Goal: Communication & Community: Answer question/provide support

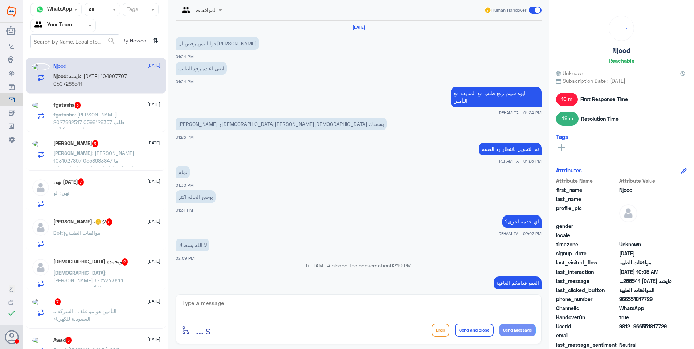
scroll to position [509, 0]
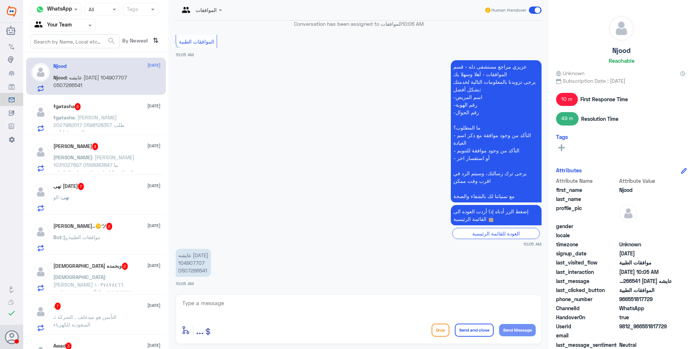
click at [190, 262] on p "عايشه [DATE] 104907707 0507266541" at bounding box center [193, 263] width 35 height 28
copy p "104907707"
click at [197, 269] on p "عايشه [DATE] 104907707 0507266541" at bounding box center [193, 263] width 35 height 28
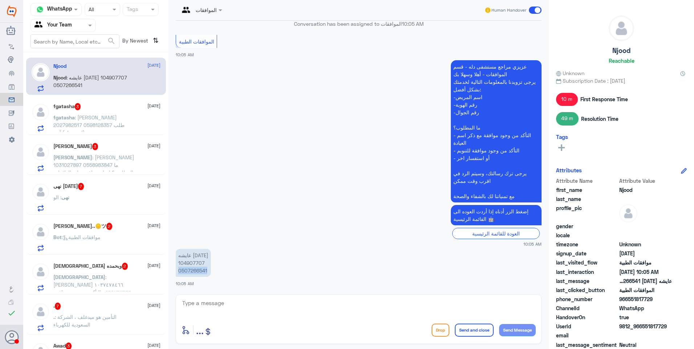
copy p "0507266541"
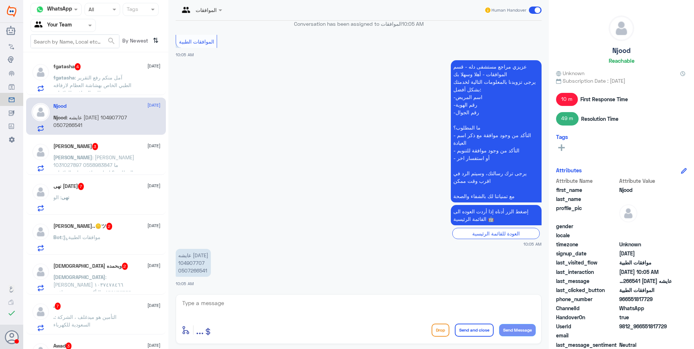
click at [222, 307] on textarea at bounding box center [358, 307] width 354 height 18
type textarea "تفضلي ما هو استفسارك؟"
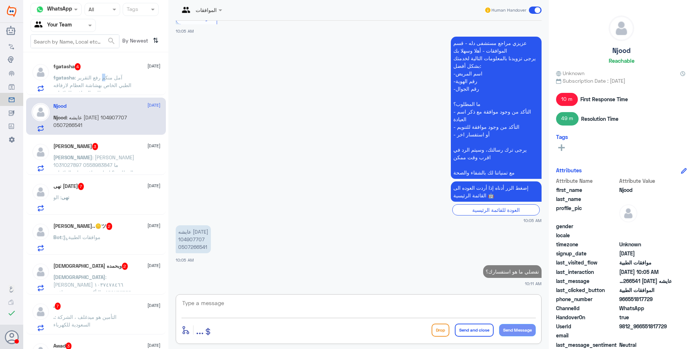
click at [103, 81] on p "fgatasha : آمل منكم رفع التقرير الطبي الخاص بهشاشة العظام لارفاقه مع طلب المواف…" at bounding box center [94, 83] width 82 height 18
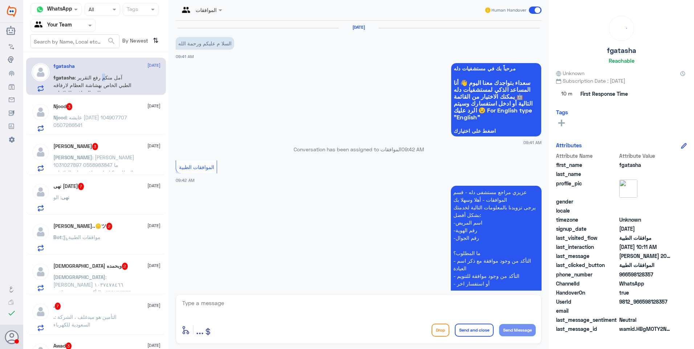
scroll to position [173, 0]
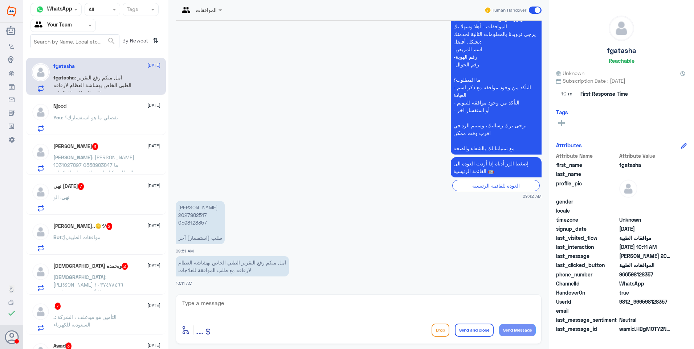
click at [111, 125] on p "You : تفضلي ما هو استفسارك؟" at bounding box center [85, 123] width 65 height 18
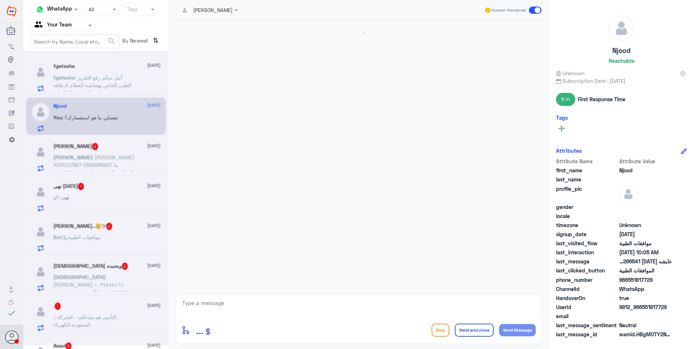
scroll to position [496, 0]
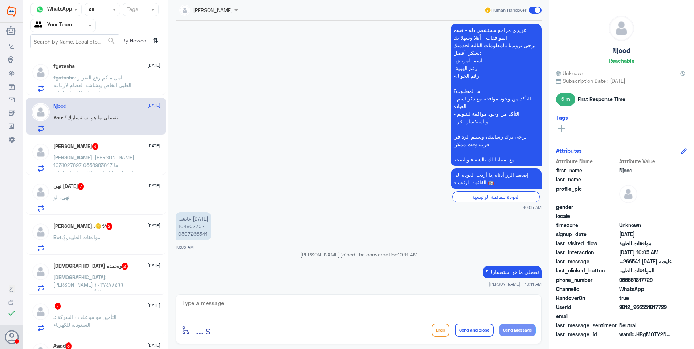
click at [100, 75] on span ": آمل منكم رفع التقرير الطبي الخاص بهشاشة العظام لارفاقه مع طلب الموافقة للعلاج…" at bounding box center [92, 84] width 78 height 21
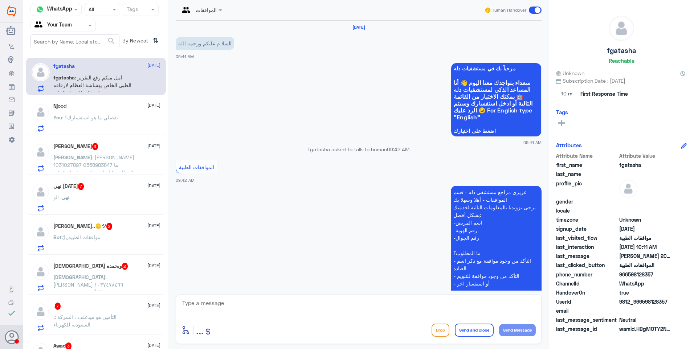
scroll to position [173, 0]
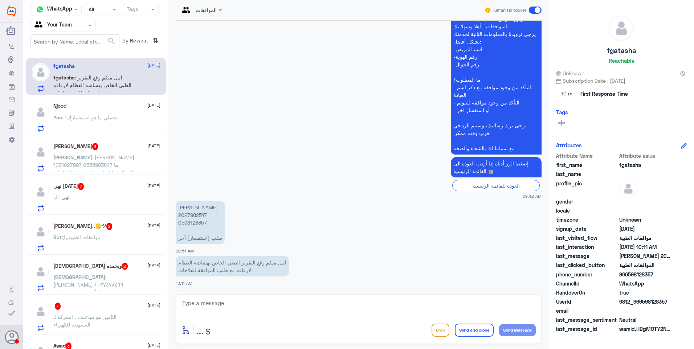
click at [195, 213] on p "[PERSON_NAME] 2027982517 0598128357 طلب (استفسار) آخر" at bounding box center [200, 222] width 49 height 43
copy p "2027982517"
drag, startPoint x: 283, startPoint y: 262, endPoint x: 193, endPoint y: 258, distance: 89.7
click at [193, 258] on p "آمل منكم رفع التقرير الطبي الخاص بهشاشة العظام لارفاقه مع طلب الموافقة للعلاجات" at bounding box center [232, 266] width 113 height 20
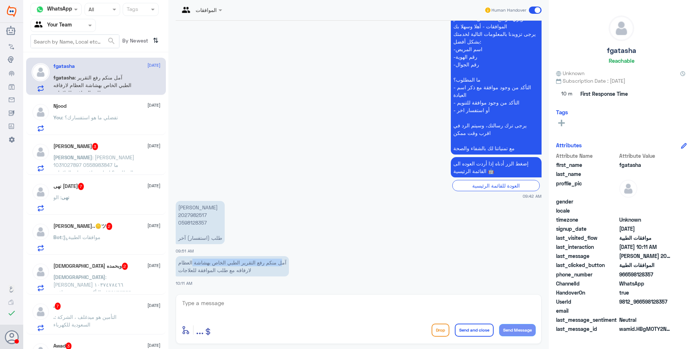
drag, startPoint x: 193, startPoint y: 258, endPoint x: 211, endPoint y: 262, distance: 17.7
click at [210, 262] on p "آمل منكم رفع التقرير الطبي الخاص بهشاشة العظام لارفاقه مع طلب الموافقة للعلاجات" at bounding box center [232, 266] width 113 height 20
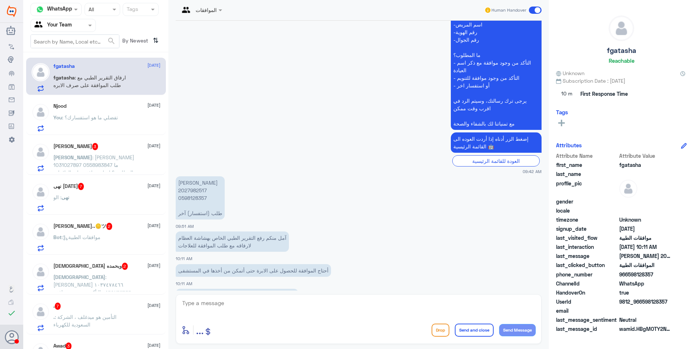
scroll to position [223, 0]
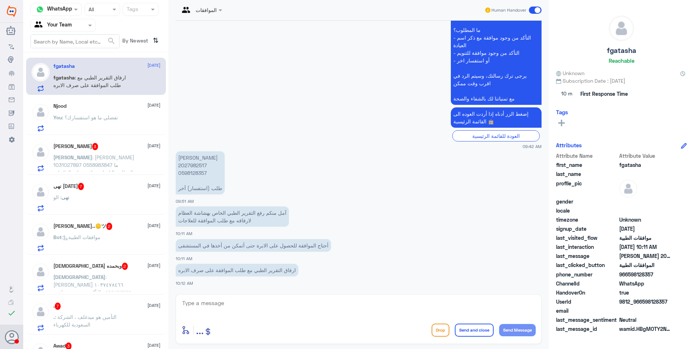
click at [217, 300] on textarea at bounding box center [358, 307] width 354 height 18
type textarea "j"
click at [244, 311] on textarea at bounding box center [358, 307] width 354 height 18
type textarea "تم ارفاق تقرير اشعة الهشاشة"
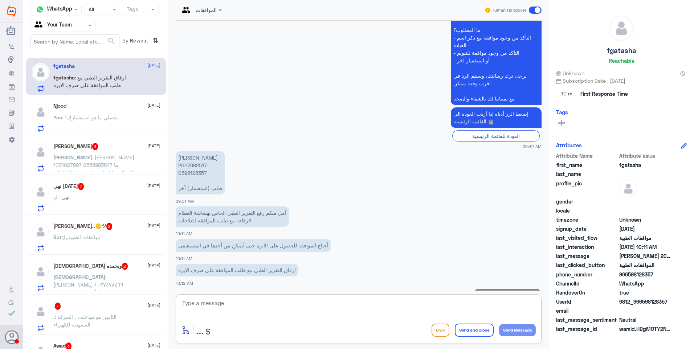
scroll to position [246, 0]
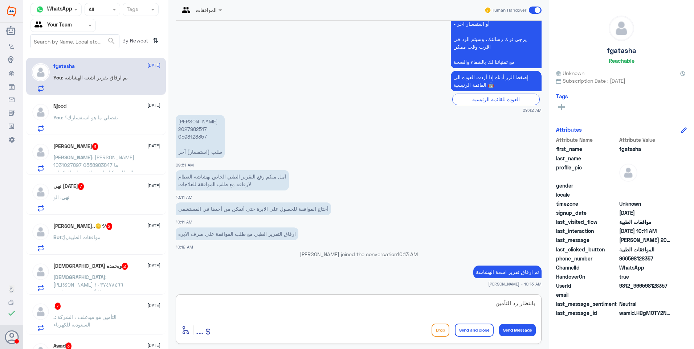
type textarea "بانتظار رد التأمين"
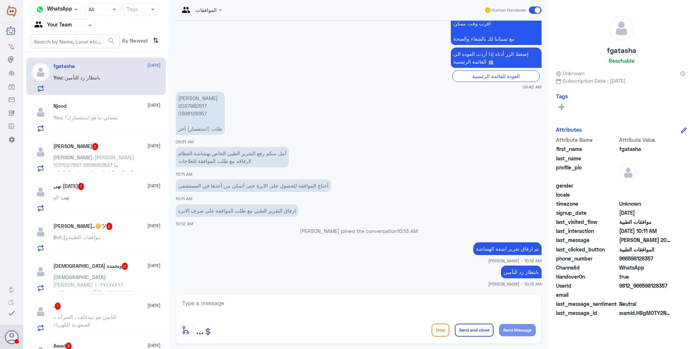
click at [102, 184] on div "نهى [DATE] 7 [DATE]" at bounding box center [106, 186] width 107 height 7
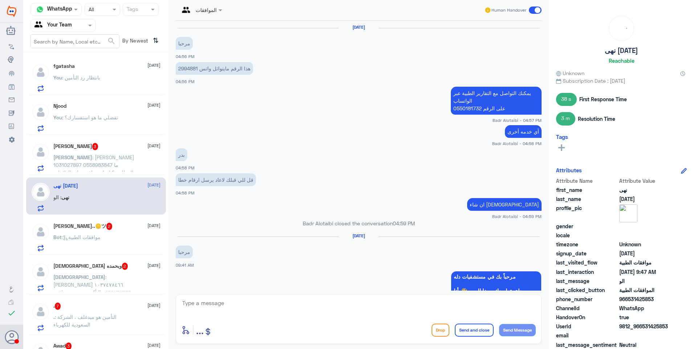
scroll to position [587, 0]
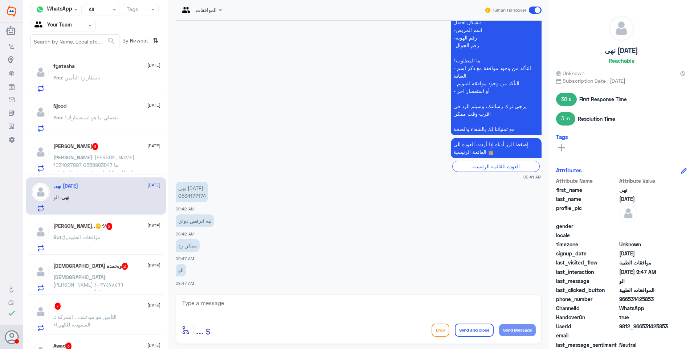
click at [190, 194] on p "نهى [DATE] 0534177174" at bounding box center [192, 192] width 33 height 20
copy p "0534177174"
click at [207, 305] on textarea at bounding box center [358, 307] width 354 height 18
type textarea "حسب رد شركة التأمين: الطلب سابق وقت الصرف"
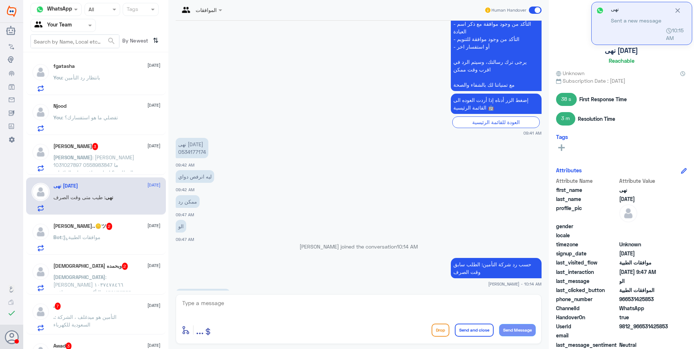
scroll to position [642, 0]
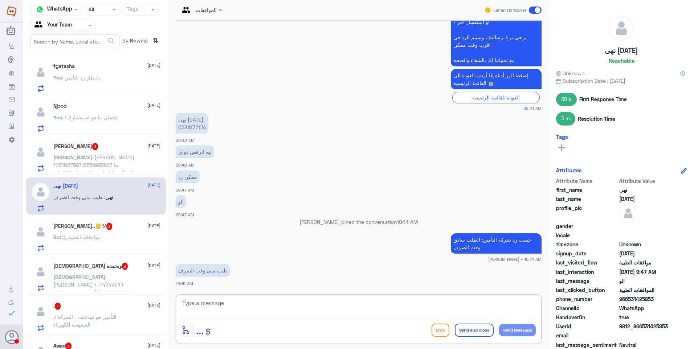
click at [197, 303] on textarea at bounding box center [358, 307] width 354 height 18
type textarea "d"
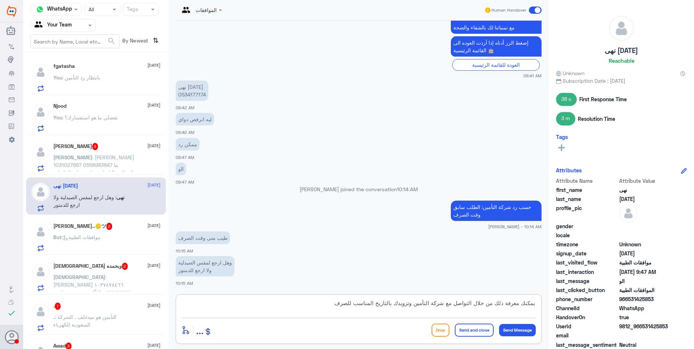
type textarea "يمكنك معرفة ذلك من خلال التواصل مع شركة التأمين وتزويدك بالتاريخ المناسب للصرف"
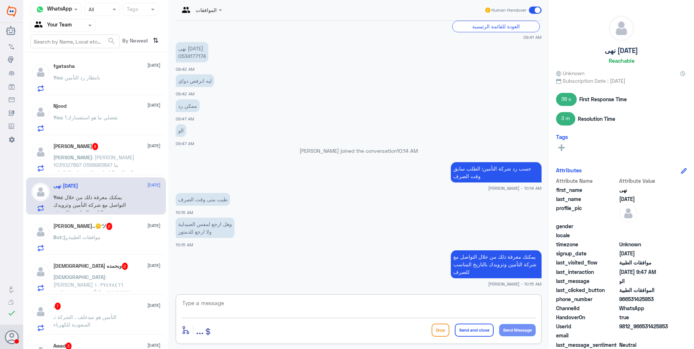
click at [118, 159] on span ": [PERSON_NAME] 1031027897 0558983847 ما المطلوب؟ احتاج موافقه على العلاجات من …" at bounding box center [93, 168] width 81 height 29
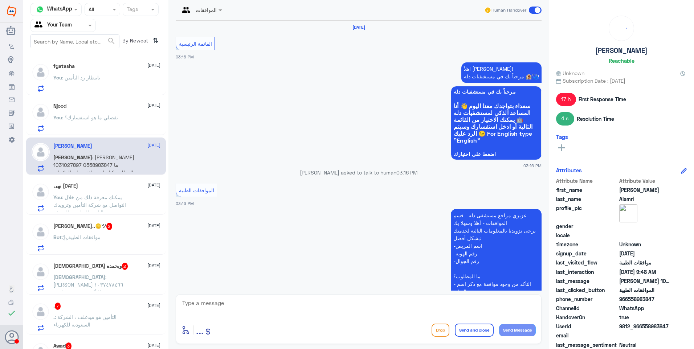
scroll to position [760, 0]
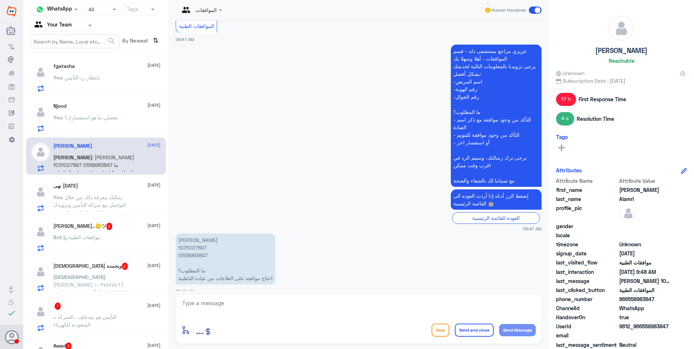
click at [191, 237] on p "[PERSON_NAME] 1031027897 0558983847 ما المطلوب؟ احتاج موافقه على العلاجات من عي…" at bounding box center [225, 259] width 99 height 51
copy p "1031027897"
click at [226, 176] on app-msgs-text "عزيزي مراجع مستشفى دله - قسم الموافقات - أهلا وسهلا بك يرجى تزويدنا بالمعلومات …" at bounding box center [359, 116] width 366 height 143
click at [196, 238] on p "[PERSON_NAME] 1031027897 0558983847 ما المطلوب؟ احتاج موافقه على العلاجات من عي…" at bounding box center [225, 259] width 99 height 51
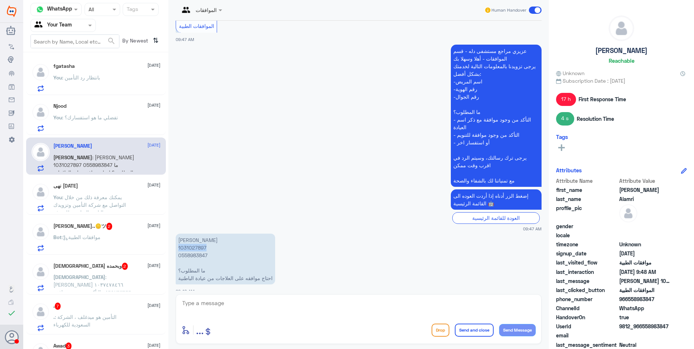
click at [196, 238] on p "[PERSON_NAME] 1031027897 0558983847 ما المطلوب؟ احتاج موافقه على العلاجات من عي…" at bounding box center [225, 259] width 99 height 51
click at [114, 196] on span ": يمكنك معرفة ذلك من خلال التواصل مع شركة التأمين وتزويدك بالتاريخ المناسب للصرف" at bounding box center [89, 204] width 73 height 21
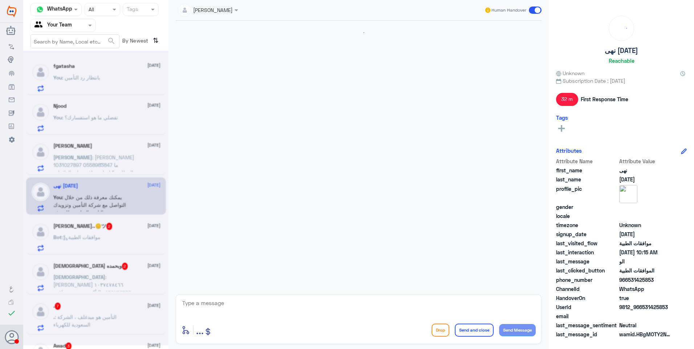
scroll to position [590, 0]
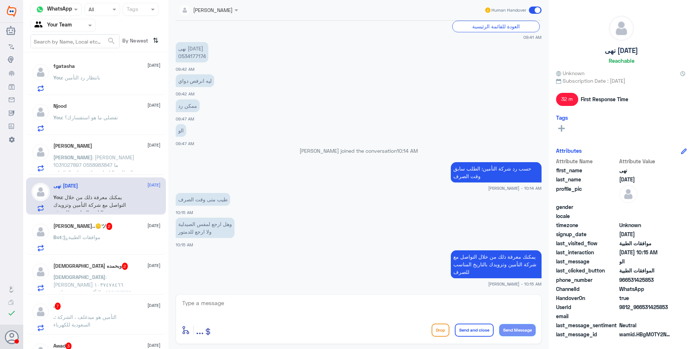
drag, startPoint x: 234, startPoint y: 303, endPoint x: 248, endPoint y: 304, distance: 13.8
click at [237, 303] on textarea at bounding box center [358, 307] width 354 height 18
type textarea "مدة الكشفية الواحدة 28 يوم اذا كان تاريخ الصرف القادم قبل انتهاء الكشفية فلا حا…"
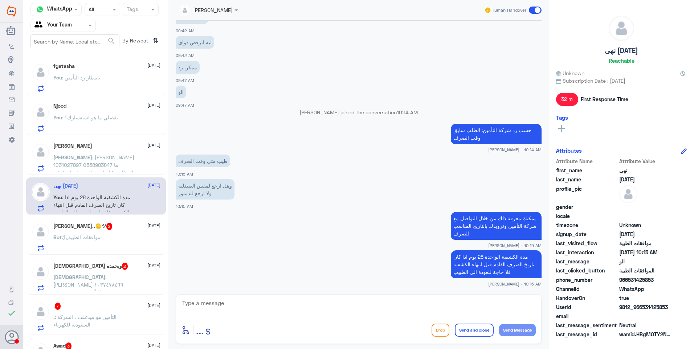
click at [42, 168] on icon at bounding box center [41, 168] width 6 height 7
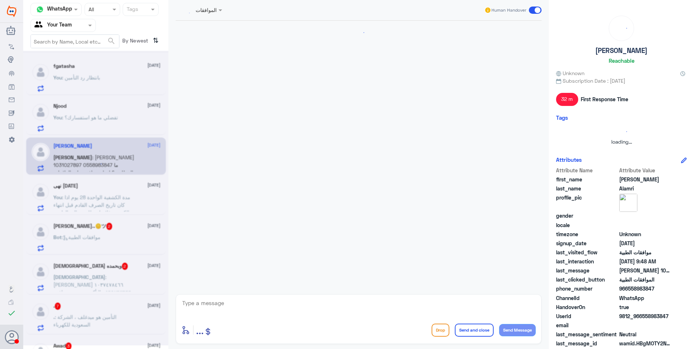
click at [97, 161] on icon at bounding box center [96, 163] width 13 height 13
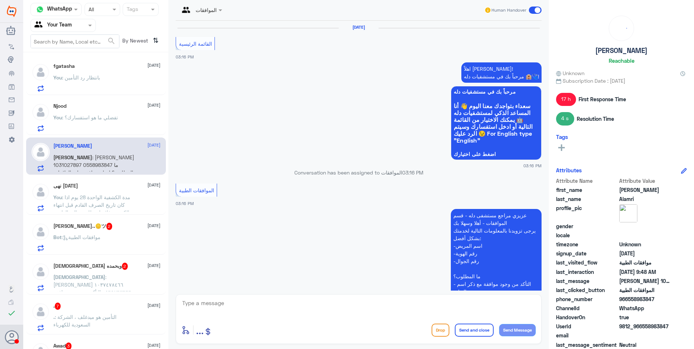
scroll to position [760, 0]
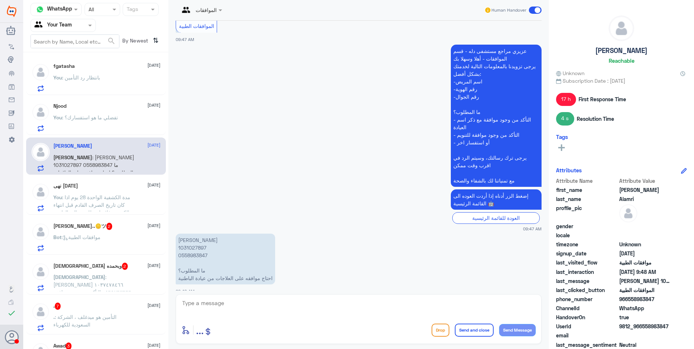
click at [192, 237] on p "[PERSON_NAME] 1031027897 0558983847 ما المطلوب؟ احتاج موافقه على العلاجات من عي…" at bounding box center [225, 259] width 99 height 51
copy p "1031027897"
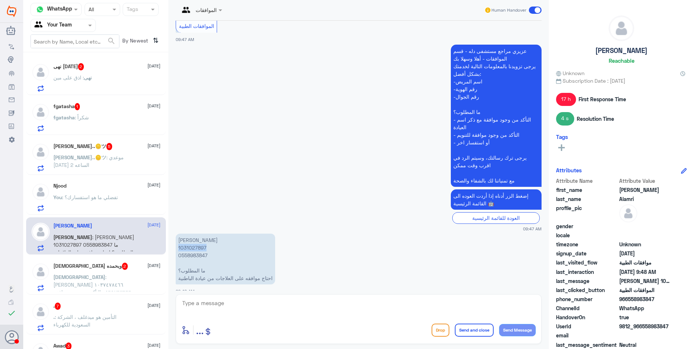
copy p "1031027897"
drag, startPoint x: 205, startPoint y: 262, endPoint x: 184, endPoint y: 260, distance: 20.8
click at [184, 260] on p "[PERSON_NAME] 1031027897 0558983847 ما المطلوب؟ احتاج موافقه على العلاجات من عي…" at bounding box center [225, 259] width 99 height 51
drag, startPoint x: 184, startPoint y: 260, endPoint x: 203, endPoint y: 267, distance: 20.0
click at [203, 267] on p "[PERSON_NAME] 1031027897 0558983847 ما المطلوب؟ احتاج موافقه على العلاجات من عي…" at bounding box center [225, 259] width 99 height 51
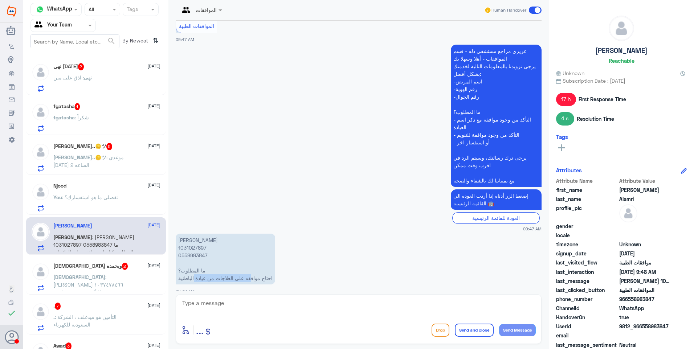
click at [204, 269] on p "[PERSON_NAME] 1031027897 0558983847 ما المطلوب؟ احتاج موافقه على العلاجات من عي…" at bounding box center [225, 259] width 99 height 51
drag, startPoint x: 214, startPoint y: 305, endPoint x: 257, endPoint y: 293, distance: 44.4
click at [214, 305] on textarea at bounding box center [358, 307] width 354 height 18
click at [220, 301] on textarea at bounding box center [358, 307] width 354 height 18
type textarea "j"
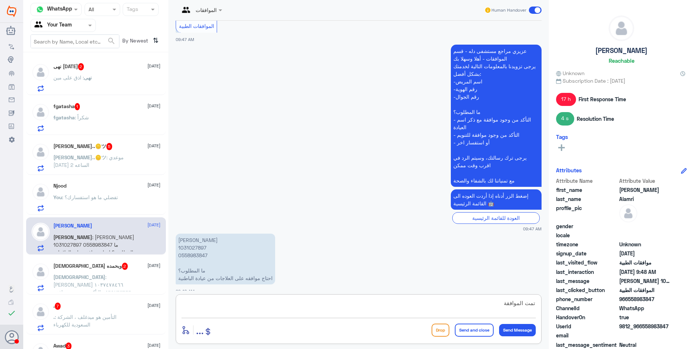
type textarea "تمت الموافقة"
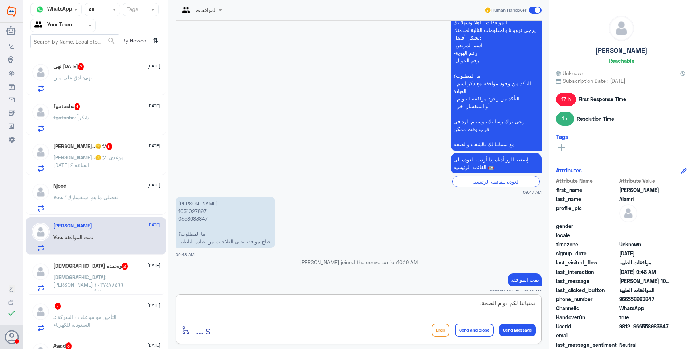
type textarea "تمنياتنا لكم دوام الصحة."
click at [479, 323] on div "enter flow name ... Drop Send and close Send Message" at bounding box center [358, 330] width 354 height 16
click at [480, 326] on button "Send and close" at bounding box center [474, 330] width 39 height 13
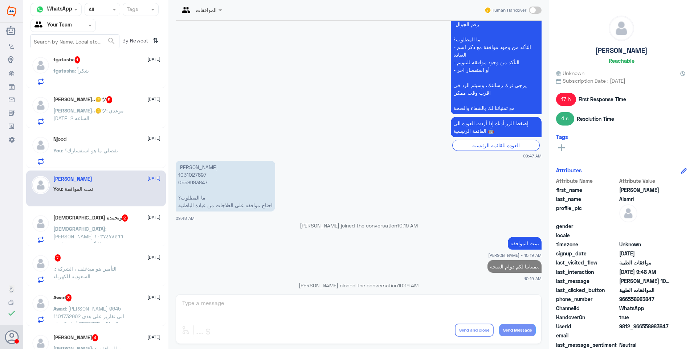
scroll to position [73, 0]
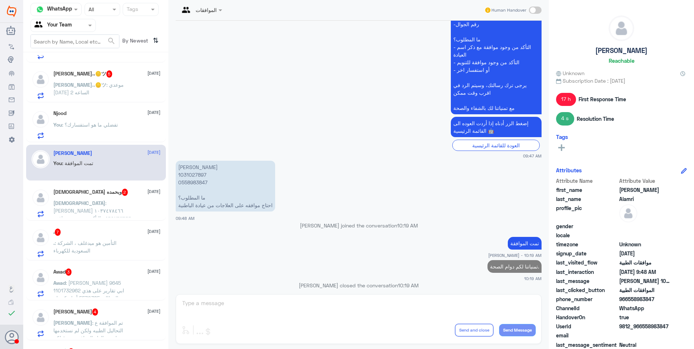
click at [112, 202] on span ": [PERSON_NAME] ١٠٣٧٤٧٨٤٦٦ ٠٥٦٩٢٦٣٦٦٦ التأكد من وجود موافقة من قسم الرعاية المن…" at bounding box center [92, 218] width 78 height 37
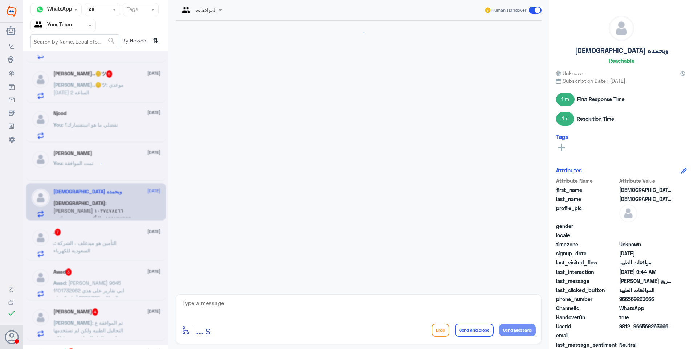
scroll to position [586, 0]
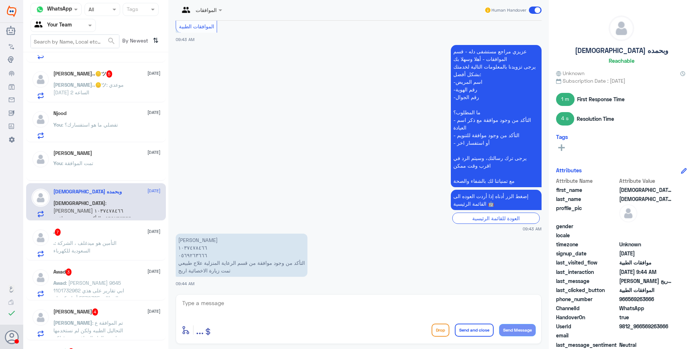
drag, startPoint x: 219, startPoint y: 300, endPoint x: 245, endPoint y: 300, distance: 25.8
click at [225, 300] on textarea at bounding box center [358, 307] width 354 height 18
type textarea "1037478466"
drag, startPoint x: 224, startPoint y: 307, endPoint x: 128, endPoint y: 285, distance: 97.8
click at [128, 285] on div "Channel WhatsApp Status × All Tags Agent Filter Your Team search By Newest ⇅ نه…" at bounding box center [358, 175] width 670 height 351
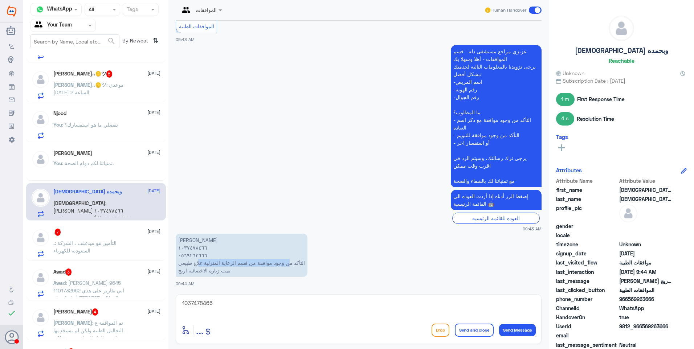
drag, startPoint x: 293, startPoint y: 263, endPoint x: 200, endPoint y: 266, distance: 93.3
click at [200, 266] on p "[PERSON_NAME] ١٠٣٧٤٧٨٤٦٦ ٠٥٦٩٢٦٣٦٦٦ التأكد من وجود موافقة من قسم الرعاية المنزل…" at bounding box center [242, 255] width 132 height 43
drag, startPoint x: 200, startPoint y: 266, endPoint x: 217, endPoint y: 264, distance: 17.4
click at [207, 264] on p "[PERSON_NAME] ١٠٣٧٤٧٨٤٦٦ ٠٥٦٩٢٦٣٦٦٦ التأكد من وجود موافقة من قسم الرعاية المنزل…" at bounding box center [242, 255] width 132 height 43
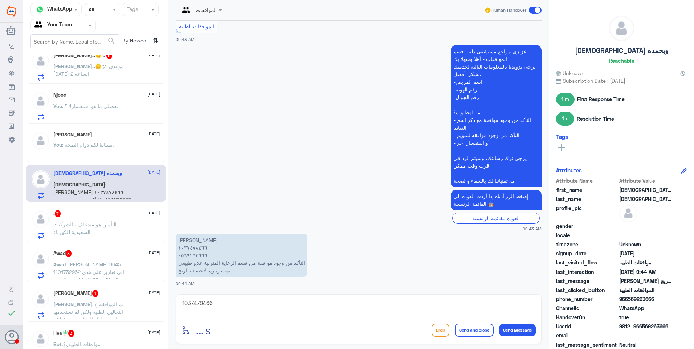
scroll to position [0, 0]
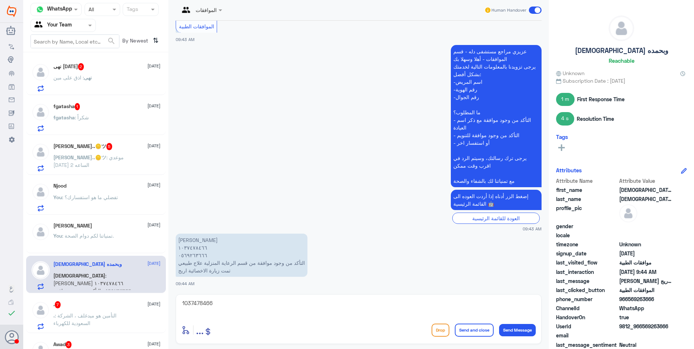
click at [112, 145] on div "[PERSON_NAME]..🪙ツ 5 [DATE]" at bounding box center [106, 146] width 107 height 7
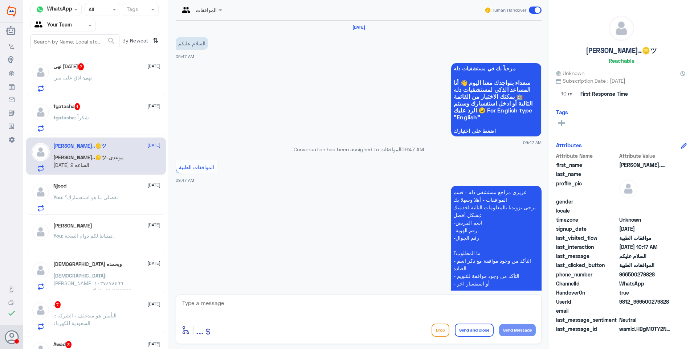
scroll to position [183, 0]
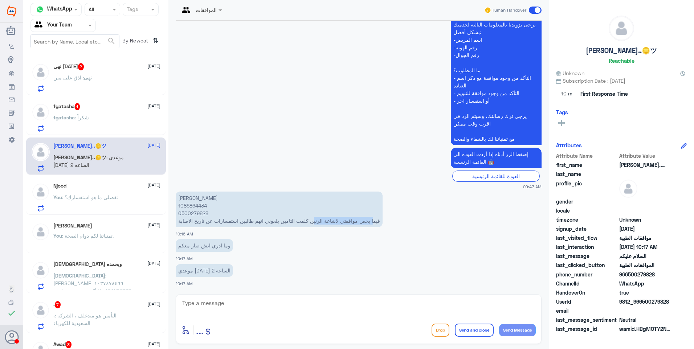
drag, startPoint x: 374, startPoint y: 220, endPoint x: 311, endPoint y: 222, distance: 62.4
click at [311, 222] on p "[PERSON_NAME] 1086864434 0500279828 فيما يخص موافقتي لاشاعة الرنين كلمت التامين…" at bounding box center [279, 210] width 207 height 36
click at [197, 207] on p "[PERSON_NAME] 1086864434 0500279828 فيما يخص موافقتي لاشاعة الرنين كلمت التامين…" at bounding box center [279, 210] width 207 height 36
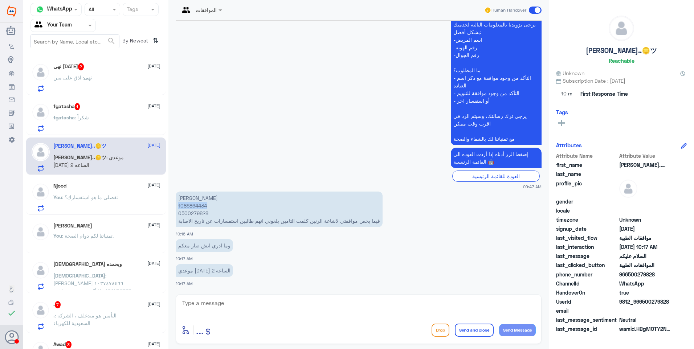
copy p "1086864434"
drag, startPoint x: 224, startPoint y: 295, endPoint x: 225, endPoint y: 301, distance: 5.9
click at [224, 300] on div "enter flow name ... Drop Send and close Send Message" at bounding box center [359, 319] width 366 height 50
click at [230, 304] on textarea at bounding box center [358, 307] width 354 height 18
type textarea "تم متباعة الطلب بتقرير الطبيب والاجابة على استفسار التأمين"
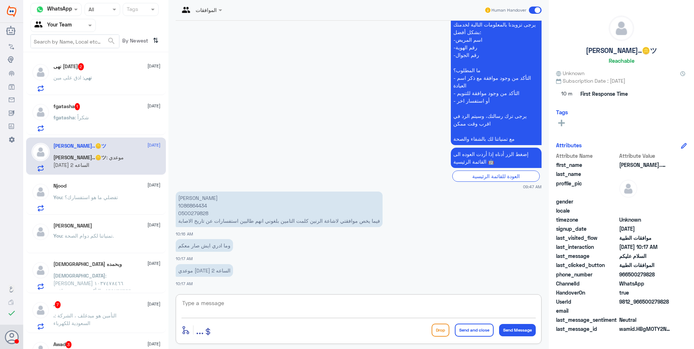
scroll to position [214, 0]
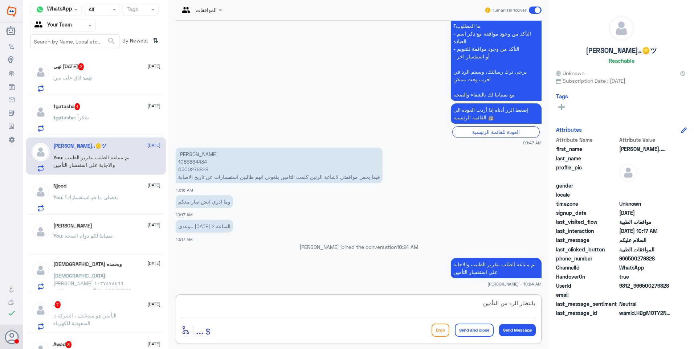
type textarea "بانتظار الرد من التأمين"
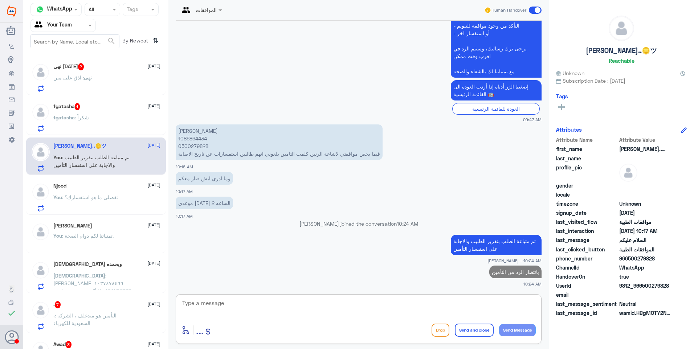
click at [96, 122] on div "fgatasha : شكراً" at bounding box center [106, 123] width 107 height 16
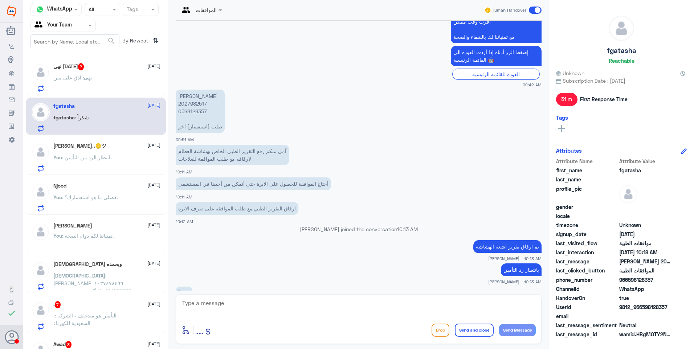
scroll to position [235, 0]
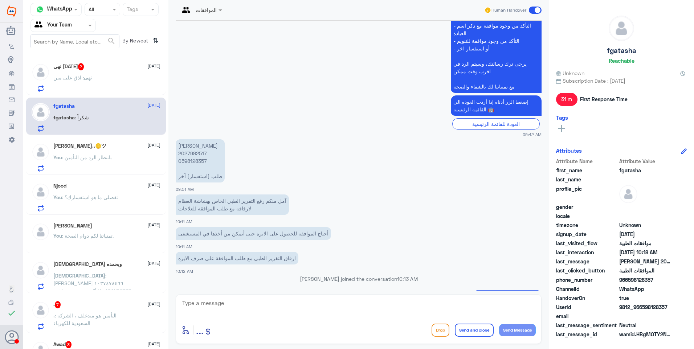
click at [113, 76] on div "نهى : اذق على مين" at bounding box center [106, 83] width 107 height 16
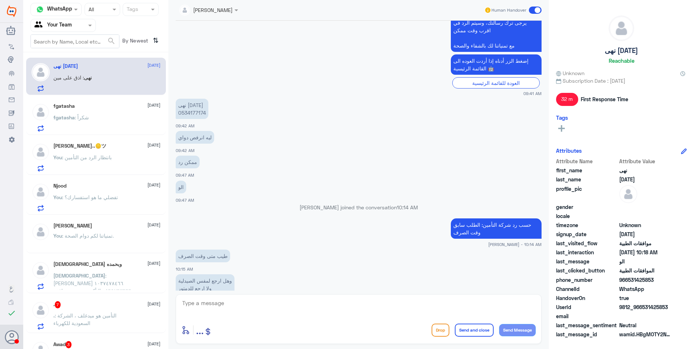
scroll to position [461, 0]
click at [197, 114] on p "نهى [DATE] 0534177174" at bounding box center [192, 109] width 33 height 20
copy p "0534177174"
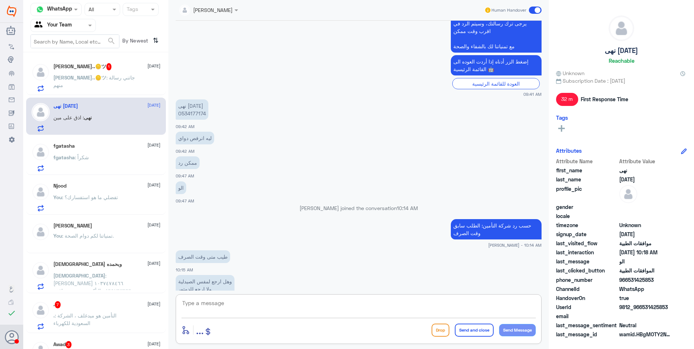
click at [216, 306] on textarea at bounding box center [358, 307] width 354 height 18
type textarea "على شركة التأمين"
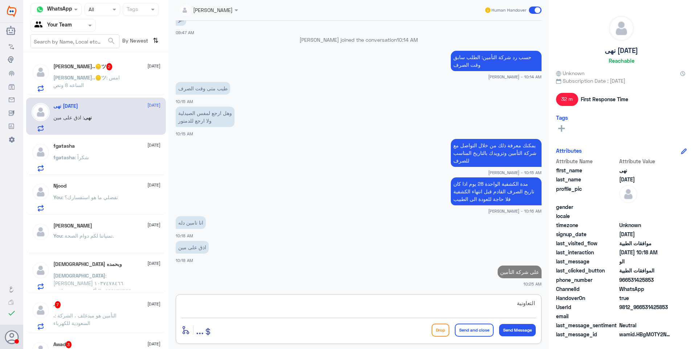
type textarea "التعاونية"
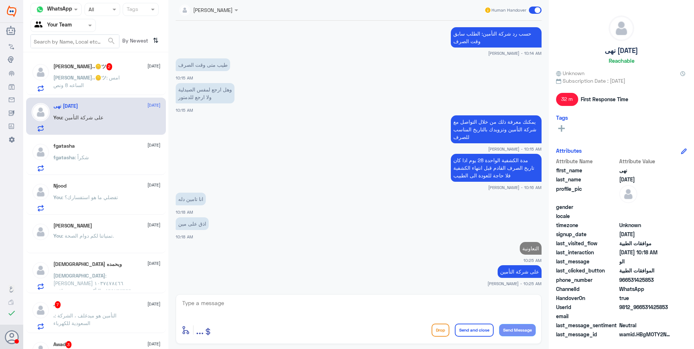
click at [95, 59] on div "[PERSON_NAME]..🪙ツ 2 [DATE][PERSON_NAME]..🪙ツ : امس الساعه 8 ونص" at bounding box center [96, 76] width 140 height 37
click at [107, 79] on span ": امس الساعه 8 ونص" at bounding box center [86, 81] width 66 height 14
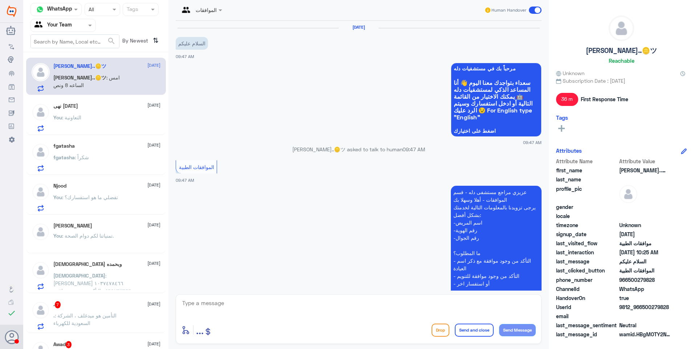
scroll to position [300, 0]
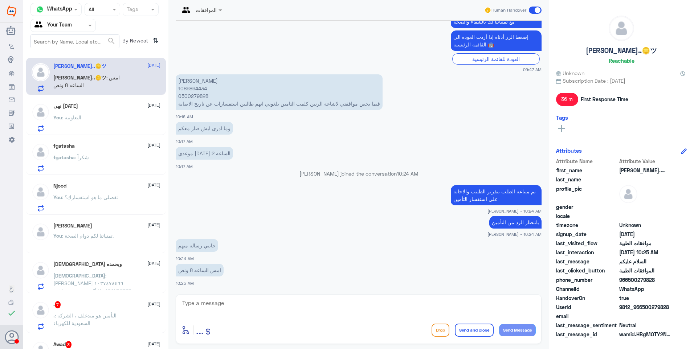
click at [108, 118] on div "You : التعاونية" at bounding box center [106, 123] width 107 height 16
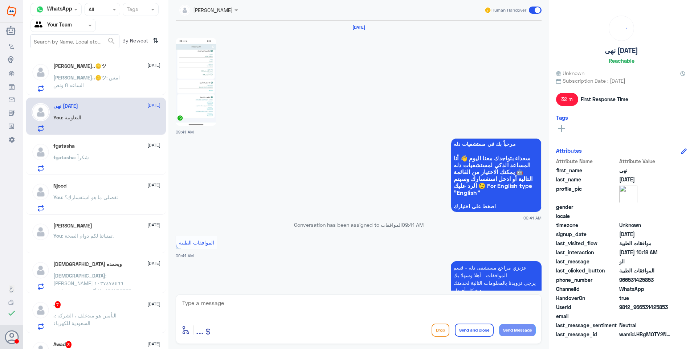
scroll to position [542, 0]
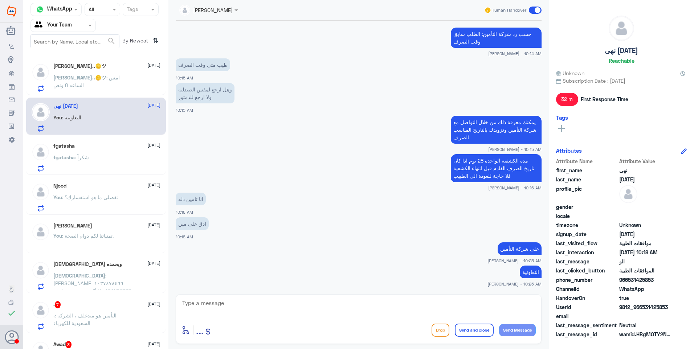
click at [105, 157] on div "fgatasha : شكراً" at bounding box center [106, 163] width 107 height 16
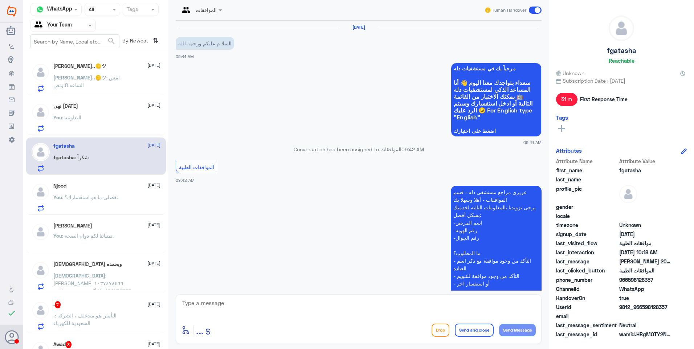
scroll to position [308, 0]
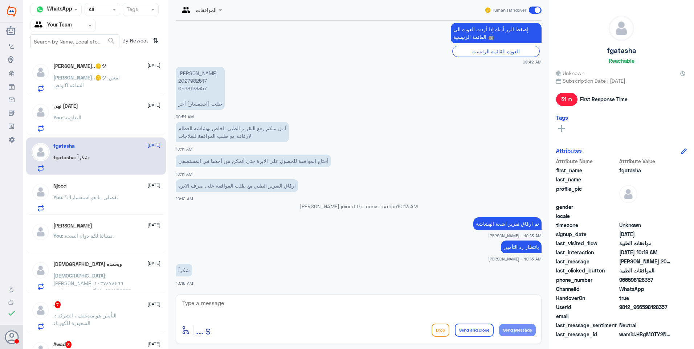
click at [192, 77] on p "[PERSON_NAME] 2027982517 0598128357 طلب (استفسار) آخر" at bounding box center [200, 88] width 49 height 43
copy p "2027982517"
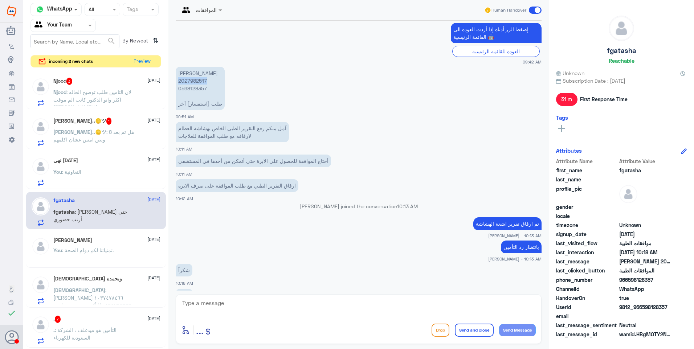
scroll to position [407, 0]
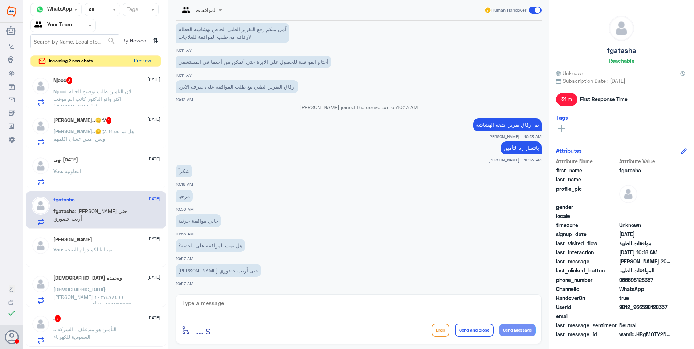
click at [147, 58] on button "Preview" at bounding box center [142, 61] width 22 height 11
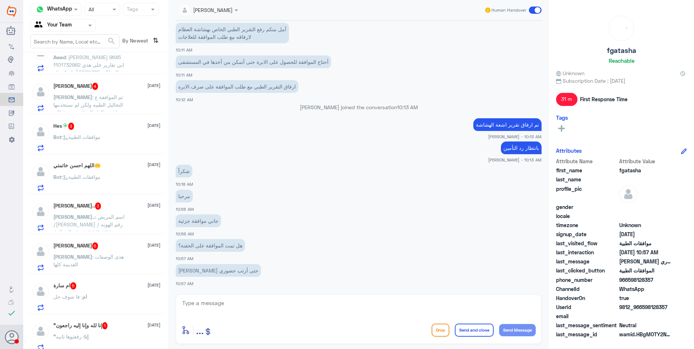
scroll to position [326, 0]
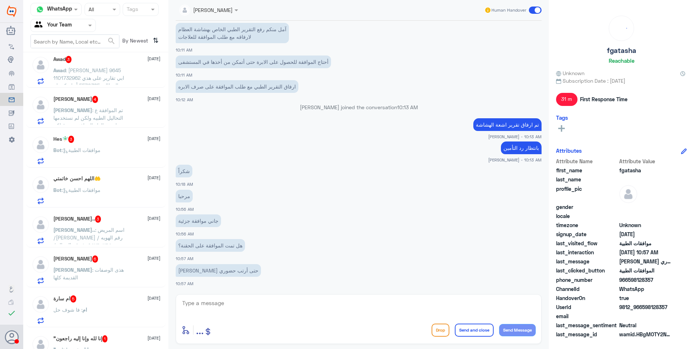
drag, startPoint x: 108, startPoint y: 262, endPoint x: 177, endPoint y: 235, distance: 74.4
click at [98, 262] on h5 "[PERSON_NAME] 6" at bounding box center [75, 258] width 45 height 7
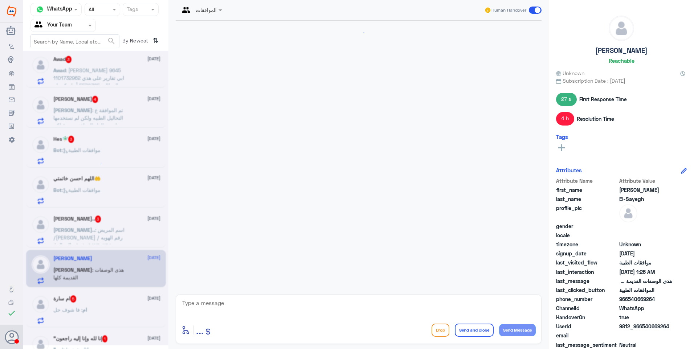
scroll to position [632, 0]
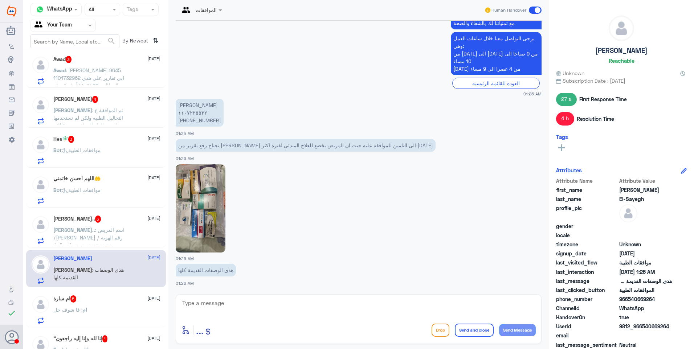
click at [198, 305] on textarea at bounding box center [358, 307] width 354 height 18
drag, startPoint x: 217, startPoint y: 311, endPoint x: 179, endPoint y: 304, distance: 38.6
click at [179, 304] on div "1107225532 enter flow name ... Drop Send and close Send Message" at bounding box center [359, 319] width 366 height 50
drag, startPoint x: 437, startPoint y: 143, endPoint x: 367, endPoint y: 150, distance: 70.7
click at [367, 150] on p "نحتاج رفع تقرير من [PERSON_NAME] الى التامين للموافقة عليه حيث ان المريض يخضع ل…" at bounding box center [306, 145] width 260 height 13
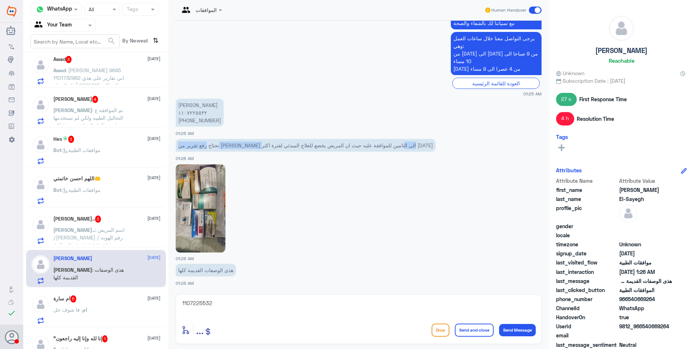
drag, startPoint x: 367, startPoint y: 150, endPoint x: 391, endPoint y: 146, distance: 24.6
click at [391, 146] on p "نحتاج رفع تقرير من [PERSON_NAME] الى التامين للموافقة عليه حيث ان المريض يخضع ل…" at bounding box center [306, 145] width 260 height 13
drag, startPoint x: 391, startPoint y: 144, endPoint x: 337, endPoint y: 143, distance: 53.7
click at [337, 143] on p "نحتاج رفع تقرير من [PERSON_NAME] الى التامين للموافقة عليه حيث ان المريض يخضع ل…" at bounding box center [306, 145] width 260 height 13
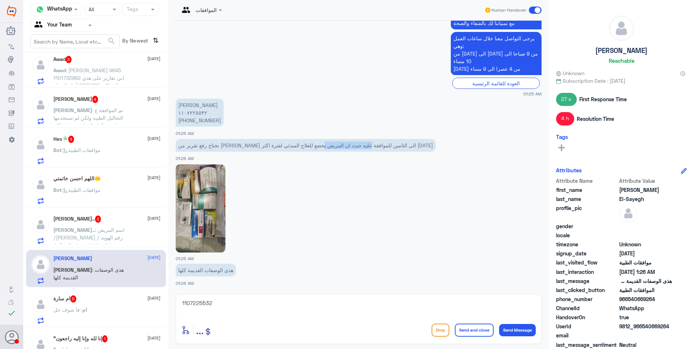
drag, startPoint x: 337, startPoint y: 146, endPoint x: 291, endPoint y: 147, distance: 46.8
click at [291, 147] on p "نحتاج رفع تقرير من [PERSON_NAME] الى التامين للموافقة عليه حيث ان المريض يخضع ل…" at bounding box center [306, 145] width 260 height 13
click at [294, 145] on p "نحتاج رفع تقرير من [PERSON_NAME] الى التامين للموافقة عليه حيث ان المريض يخضع ل…" at bounding box center [306, 145] width 260 height 13
click at [189, 304] on textarea "1107225532" at bounding box center [358, 307] width 354 height 18
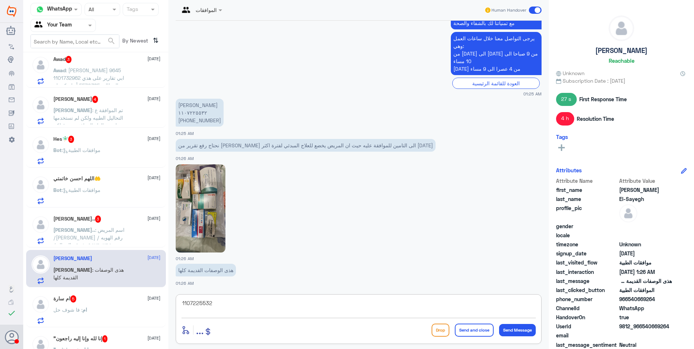
click at [197, 187] on img at bounding box center [201, 208] width 50 height 88
click at [184, 196] on img at bounding box center [201, 208] width 50 height 88
type textarea "ت"
type textarea "الطلب الان تحت الاجراء"
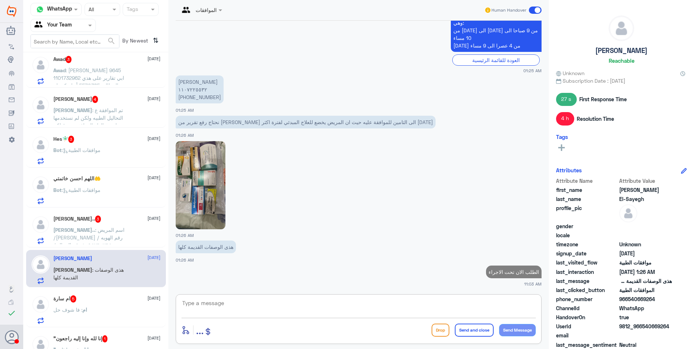
click at [89, 225] on div "[PERSON_NAME].. 3 [DATE] SARAH.. : اسم المريض /[PERSON_NAME] رقم الهويه /١٠٩٤٧٦…" at bounding box center [106, 229] width 107 height 29
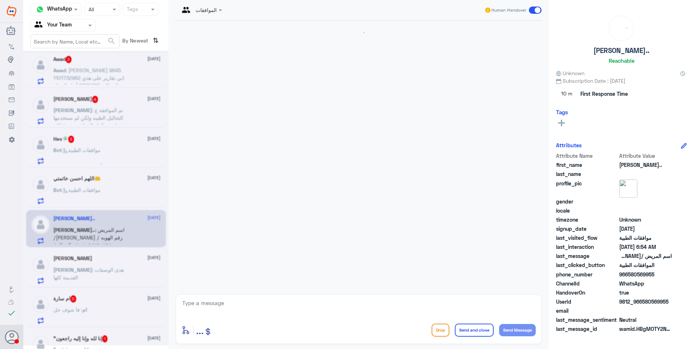
scroll to position [148, 0]
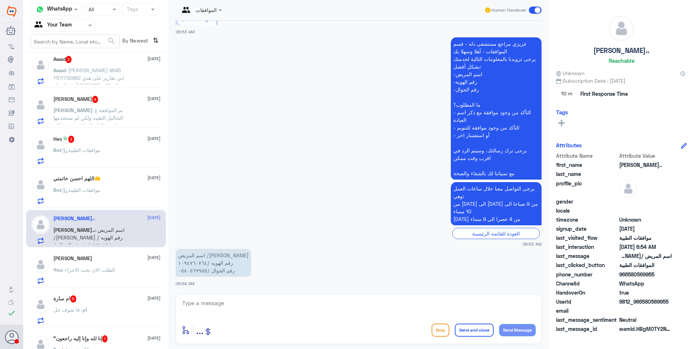
drag, startPoint x: 194, startPoint y: 298, endPoint x: 227, endPoint y: 310, distance: 35.1
click at [197, 302] on textarea at bounding box center [358, 307] width 354 height 18
drag, startPoint x: 218, startPoint y: 303, endPoint x: 154, endPoint y: 294, distance: 64.8
click at [166, 296] on div "Channel WhatsApp Status × All Tags Agent Filter Your Team search By Newest ⇅ fg…" at bounding box center [358, 175] width 670 height 351
type textarea "1094760764"
